Goal: Entertainment & Leisure: Consume media (video, audio)

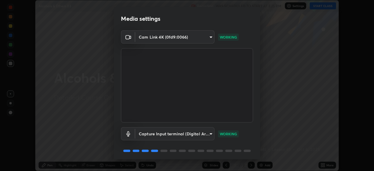
scroll to position [21, 0]
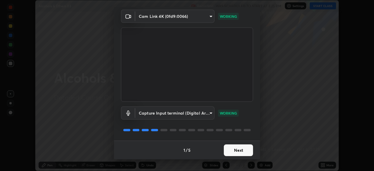
click at [234, 152] on button "Next" at bounding box center [238, 150] width 29 height 12
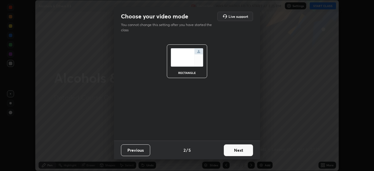
scroll to position [0, 0]
click at [234, 153] on button "Next" at bounding box center [238, 150] width 29 height 12
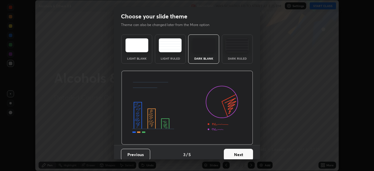
scroll to position [4, 0]
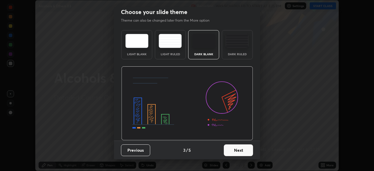
click at [233, 151] on button "Next" at bounding box center [238, 150] width 29 height 12
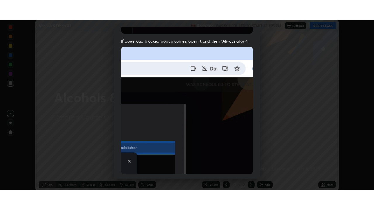
scroll to position [140, 0]
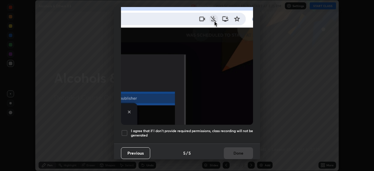
click at [122, 130] on div at bounding box center [124, 133] width 7 height 7
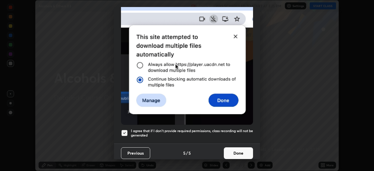
click at [233, 151] on button "Done" at bounding box center [238, 153] width 29 height 12
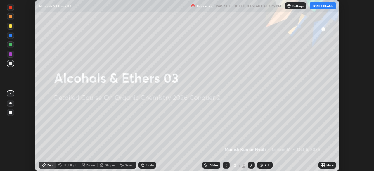
click at [322, 164] on icon at bounding box center [321, 163] width 1 height 1
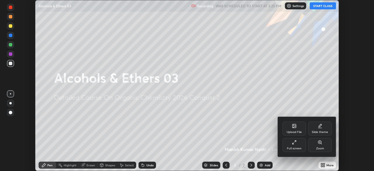
click at [292, 143] on icon at bounding box center [294, 142] width 5 height 5
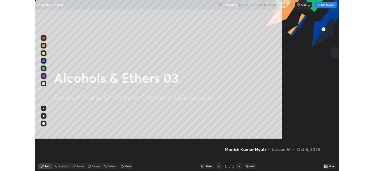
scroll to position [210, 374]
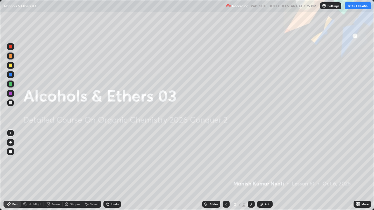
click at [361, 7] on button "START CLASS" at bounding box center [358, 5] width 26 height 7
click at [261, 171] on img at bounding box center [261, 204] width 5 height 5
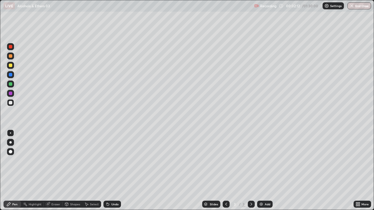
click at [98, 171] on div "Select" at bounding box center [94, 204] width 9 height 3
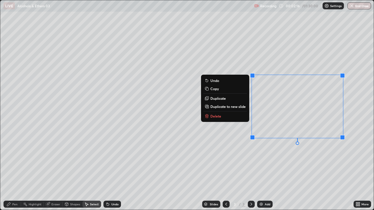
click at [234, 116] on button "Delete" at bounding box center [225, 116] width 44 height 7
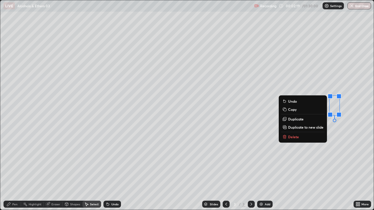
click at [291, 135] on p "Delete" at bounding box center [293, 137] width 11 height 5
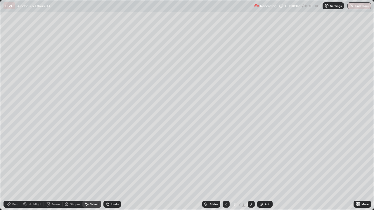
click at [16, 171] on div "Pen" at bounding box center [14, 204] width 5 height 3
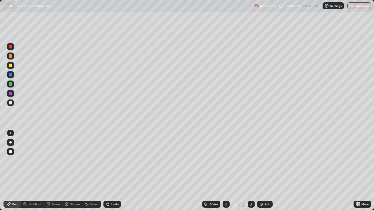
click at [56, 171] on div "Eraser" at bounding box center [55, 204] width 9 height 3
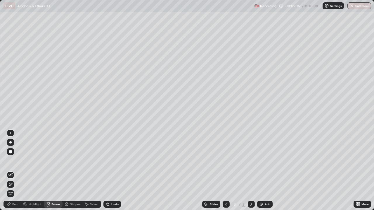
click at [17, 171] on div "Pen" at bounding box center [14, 204] width 5 height 3
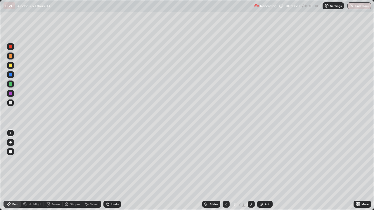
click at [117, 171] on div "Undo" at bounding box center [114, 204] width 7 height 3
click at [57, 171] on div "Eraser" at bounding box center [55, 204] width 9 height 3
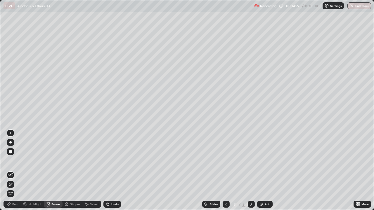
click at [23, 171] on circle at bounding box center [23, 204] width 1 height 1
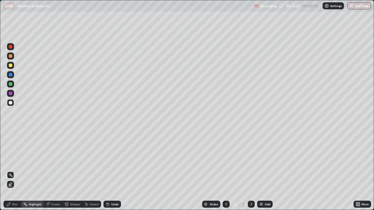
click at [13, 171] on div "Pen" at bounding box center [14, 204] width 5 height 3
click at [260, 171] on img at bounding box center [261, 204] width 5 height 5
click at [116, 171] on div "Undo" at bounding box center [114, 204] width 7 height 3
click at [107, 171] on icon at bounding box center [108, 205] width 2 height 2
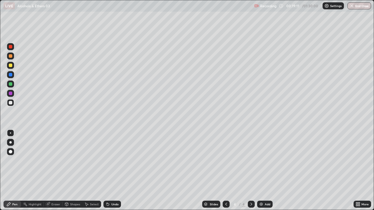
click at [112, 171] on div "Undo" at bounding box center [114, 204] width 7 height 3
click at [260, 171] on img at bounding box center [261, 204] width 5 height 5
click at [61, 171] on div "Eraser" at bounding box center [53, 204] width 19 height 7
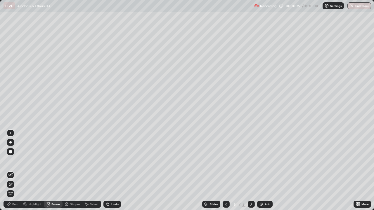
click at [18, 171] on div "Pen" at bounding box center [13, 204] width 18 height 7
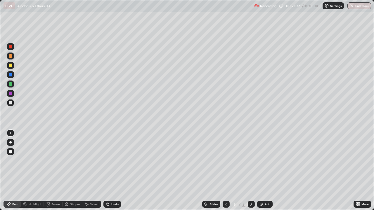
click at [110, 171] on div "Undo" at bounding box center [112, 204] width 18 height 7
click at [109, 171] on icon at bounding box center [108, 204] width 5 height 5
click at [113, 171] on div "Undo" at bounding box center [114, 204] width 7 height 3
click at [261, 171] on img at bounding box center [261, 204] width 5 height 5
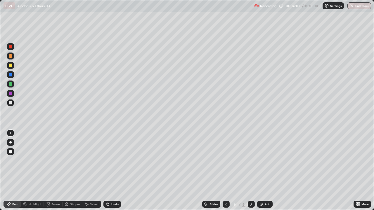
click at [115, 171] on div "Undo" at bounding box center [114, 204] width 7 height 3
click at [114, 171] on div "Undo" at bounding box center [112, 204] width 18 height 7
click at [263, 171] on img at bounding box center [261, 204] width 5 height 5
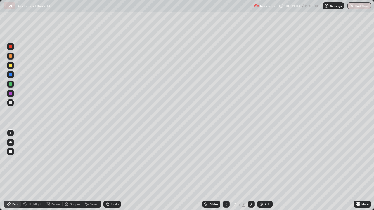
click at [111, 171] on div "Undo" at bounding box center [114, 204] width 7 height 3
click at [107, 171] on icon at bounding box center [108, 205] width 2 height 2
click at [109, 171] on icon at bounding box center [108, 204] width 5 height 5
click at [110, 171] on div "Undo" at bounding box center [112, 204] width 18 height 7
click at [117, 171] on div "Undo" at bounding box center [112, 204] width 18 height 7
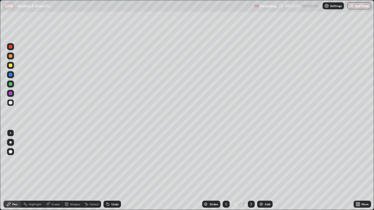
click at [114, 171] on div "Undo" at bounding box center [114, 204] width 7 height 3
click at [111, 171] on div "Undo" at bounding box center [114, 204] width 7 height 3
click at [110, 171] on div "Undo" at bounding box center [112, 204] width 18 height 7
click at [111, 171] on div "Undo" at bounding box center [114, 204] width 7 height 3
click at [110, 171] on div "Undo" at bounding box center [112, 204] width 18 height 7
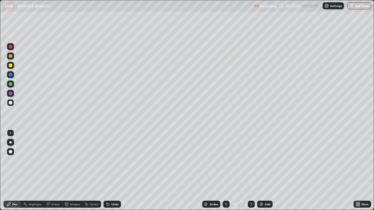
click at [111, 171] on div "Undo" at bounding box center [114, 204] width 7 height 3
click at [110, 171] on div "Undo" at bounding box center [112, 204] width 18 height 7
click at [262, 171] on img at bounding box center [261, 204] width 5 height 5
click at [116, 171] on div "Undo" at bounding box center [114, 204] width 7 height 3
click at [113, 171] on div "Undo" at bounding box center [112, 204] width 18 height 7
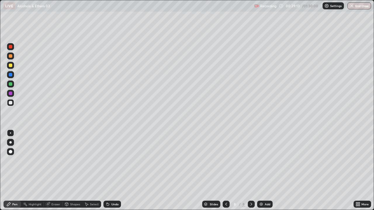
click at [228, 171] on div at bounding box center [226, 204] width 7 height 7
click at [225, 171] on icon at bounding box center [226, 204] width 5 height 5
click at [226, 171] on icon at bounding box center [226, 204] width 2 height 3
click at [226, 171] on icon at bounding box center [226, 204] width 5 height 5
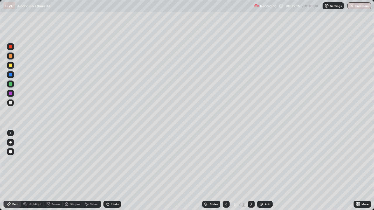
click at [226, 171] on icon at bounding box center [226, 204] width 2 height 3
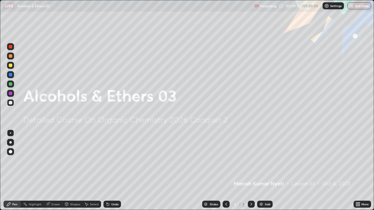
click at [251, 171] on icon at bounding box center [252, 204] width 2 height 3
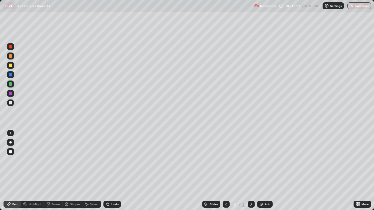
click at [251, 171] on icon at bounding box center [251, 204] width 5 height 5
click at [116, 171] on div "Undo" at bounding box center [114, 204] width 7 height 3
click at [110, 171] on div "Undo" at bounding box center [112, 204] width 18 height 7
click at [13, 45] on div at bounding box center [10, 46] width 7 height 7
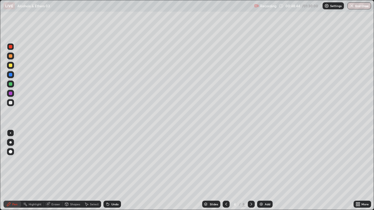
click at [249, 171] on div at bounding box center [251, 204] width 7 height 7
click at [250, 171] on icon at bounding box center [251, 204] width 5 height 5
click at [251, 171] on icon at bounding box center [251, 204] width 5 height 5
click at [8, 103] on div at bounding box center [10, 102] width 7 height 7
click at [116, 171] on div "Undo" at bounding box center [114, 204] width 7 height 3
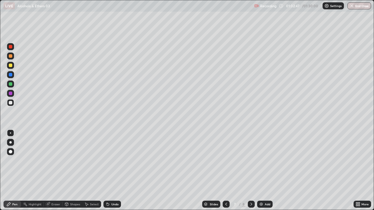
click at [262, 171] on img at bounding box center [261, 204] width 5 height 5
click at [226, 171] on icon at bounding box center [226, 204] width 2 height 3
click at [251, 171] on icon at bounding box center [251, 204] width 5 height 5
click at [226, 171] on icon at bounding box center [226, 204] width 5 height 5
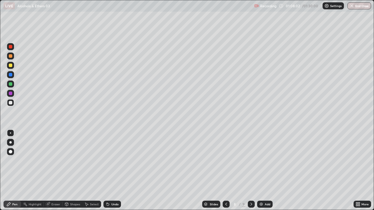
click at [115, 171] on div "Undo" at bounding box center [112, 204] width 18 height 7
click at [118, 171] on div "Undo" at bounding box center [112, 204] width 18 height 7
click at [225, 171] on icon at bounding box center [226, 204] width 5 height 5
click at [114, 171] on div "Undo" at bounding box center [114, 204] width 7 height 3
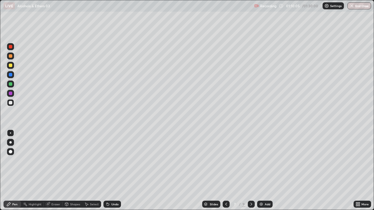
click at [115, 171] on div "Undo" at bounding box center [114, 204] width 7 height 3
click at [116, 171] on div "Undo" at bounding box center [114, 204] width 7 height 3
click at [117, 171] on div "Undo" at bounding box center [114, 204] width 7 height 3
click at [250, 171] on icon at bounding box center [251, 204] width 5 height 5
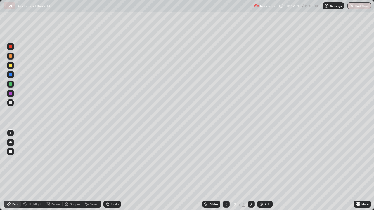
click at [228, 171] on div at bounding box center [226, 204] width 7 height 7
click at [115, 171] on div "Undo" at bounding box center [114, 204] width 7 height 3
click at [116, 171] on div "Undo" at bounding box center [114, 204] width 7 height 3
click at [251, 171] on icon at bounding box center [251, 204] width 5 height 5
click at [223, 171] on div at bounding box center [226, 204] width 7 height 7
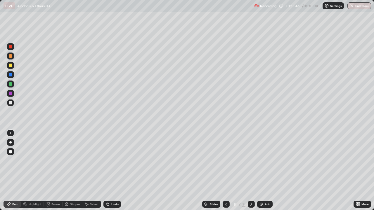
click at [226, 171] on icon at bounding box center [226, 204] width 5 height 5
click at [251, 171] on icon at bounding box center [251, 204] width 5 height 5
click at [226, 171] on icon at bounding box center [226, 204] width 5 height 5
click at [254, 171] on div at bounding box center [251, 204] width 7 height 7
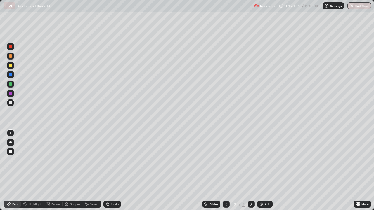
click at [353, 6] on img "button" at bounding box center [352, 6] width 5 height 5
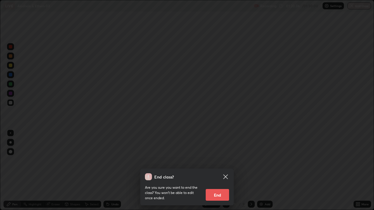
click at [228, 171] on button "End" at bounding box center [217, 195] width 23 height 12
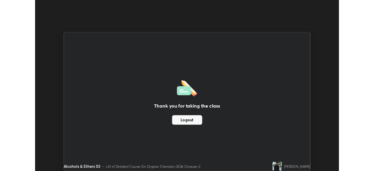
scroll to position [29063, 28860]
